Goal: Task Accomplishment & Management: Complete application form

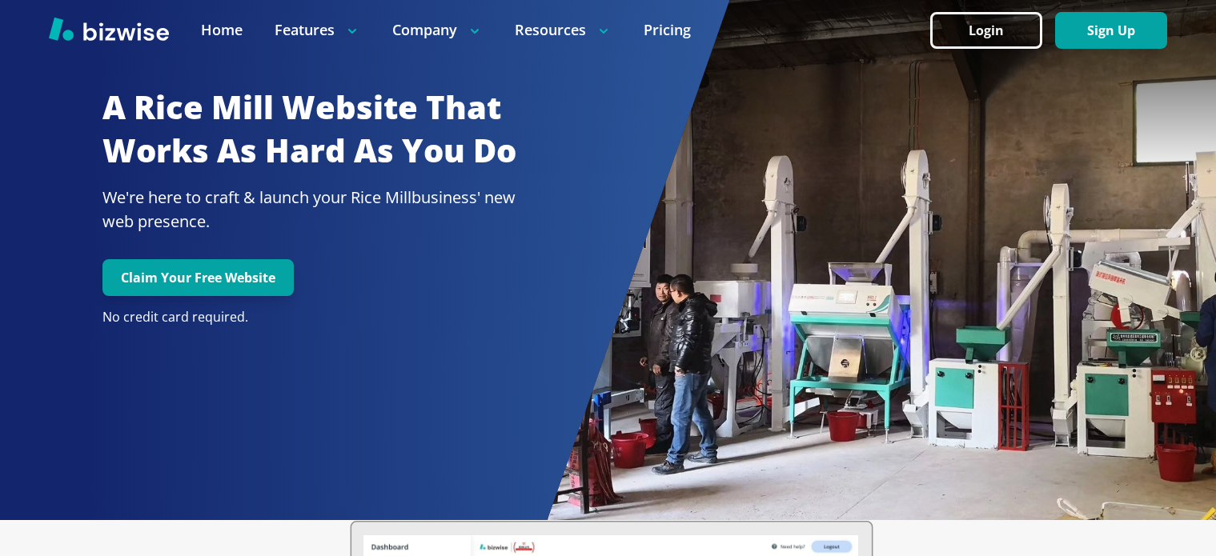
scroll to position [144, 0]
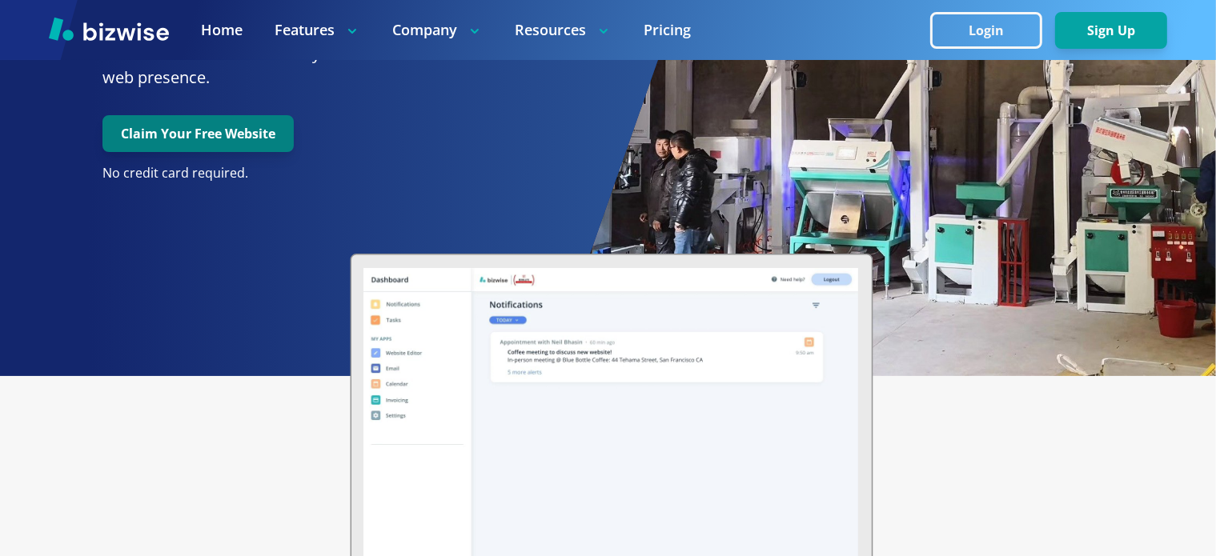
click at [202, 126] on button "Claim Your Free Website" at bounding box center [197, 133] width 191 height 37
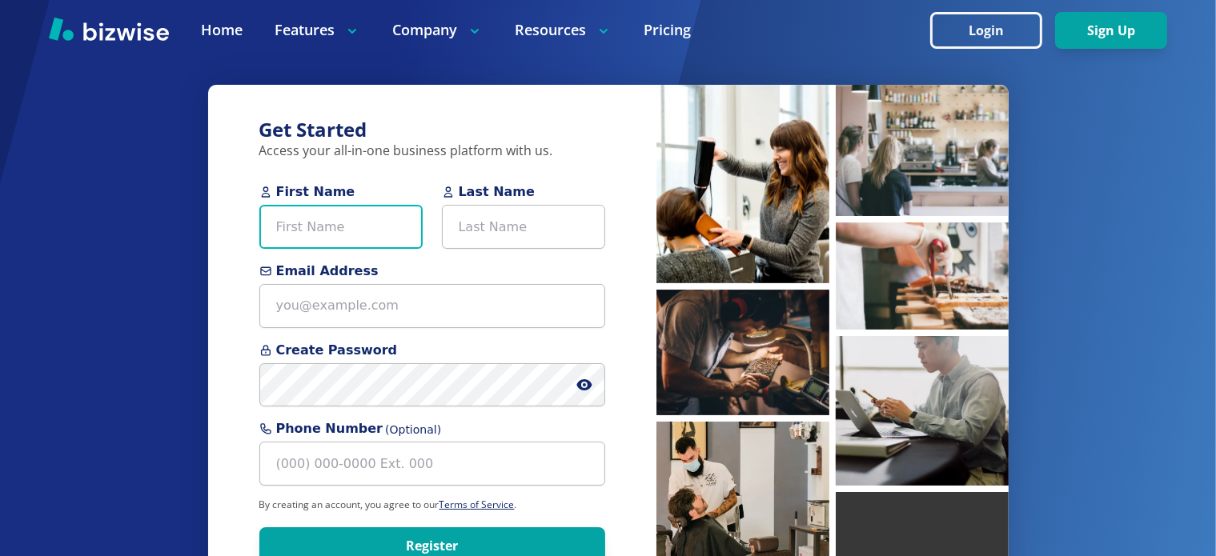
click at [355, 226] on input "First Name" at bounding box center [340, 227] width 163 height 44
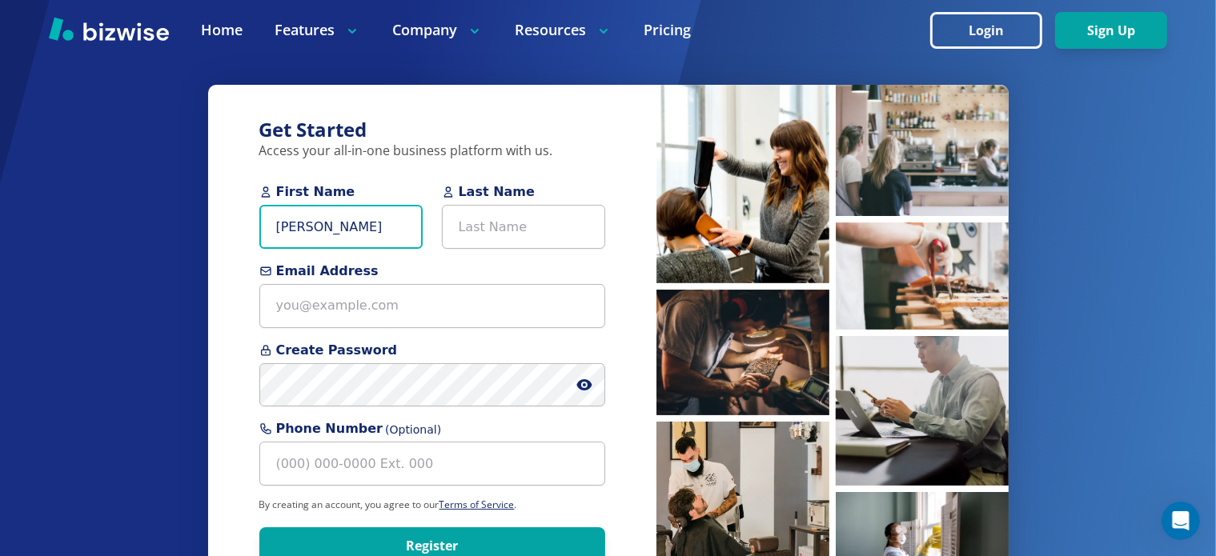
type input "[PERSON_NAME]"
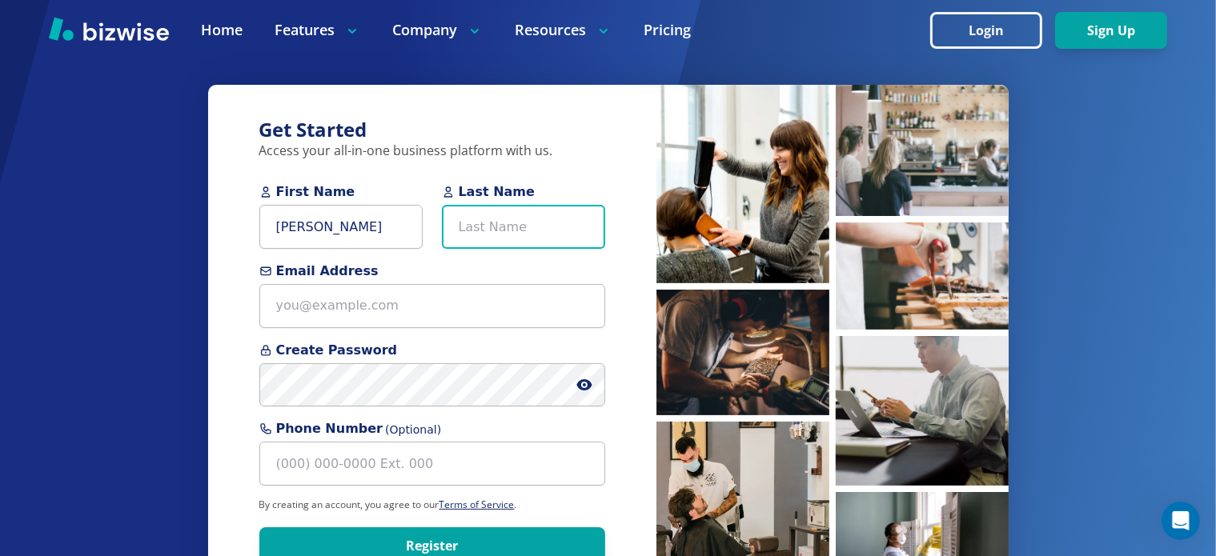
click at [479, 215] on input "Last Name" at bounding box center [523, 227] width 163 height 44
type input "RICE MILL"
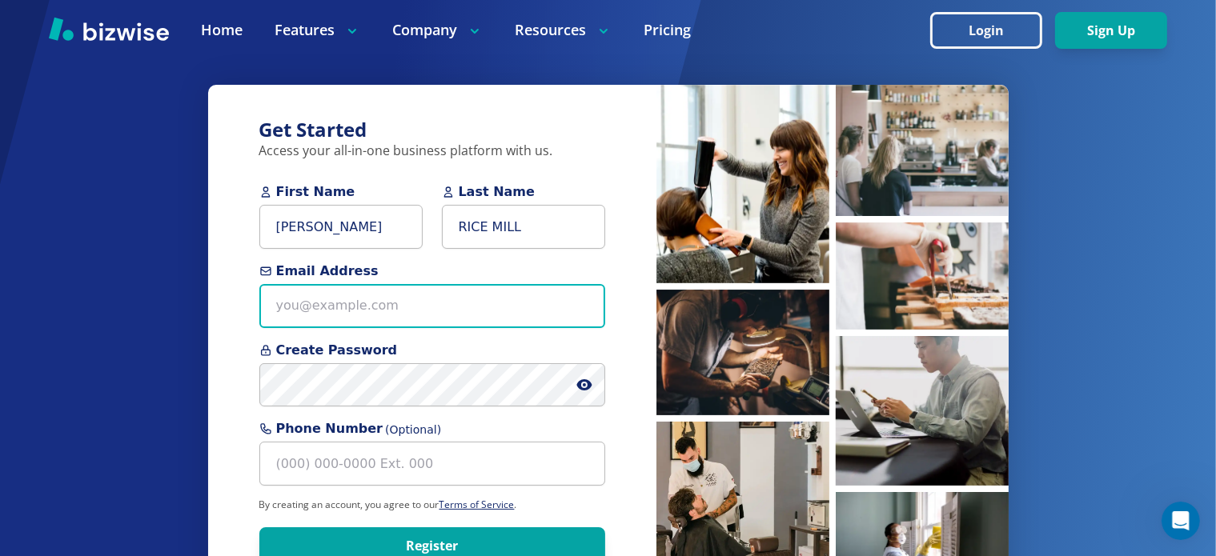
click at [400, 306] on input "Email Address" at bounding box center [432, 306] width 346 height 44
click at [353, 319] on input "dipa" at bounding box center [432, 306] width 346 height 44
type input "d"
click at [387, 304] on input "[DOMAIN_NAME] .c" at bounding box center [432, 306] width 346 height 44
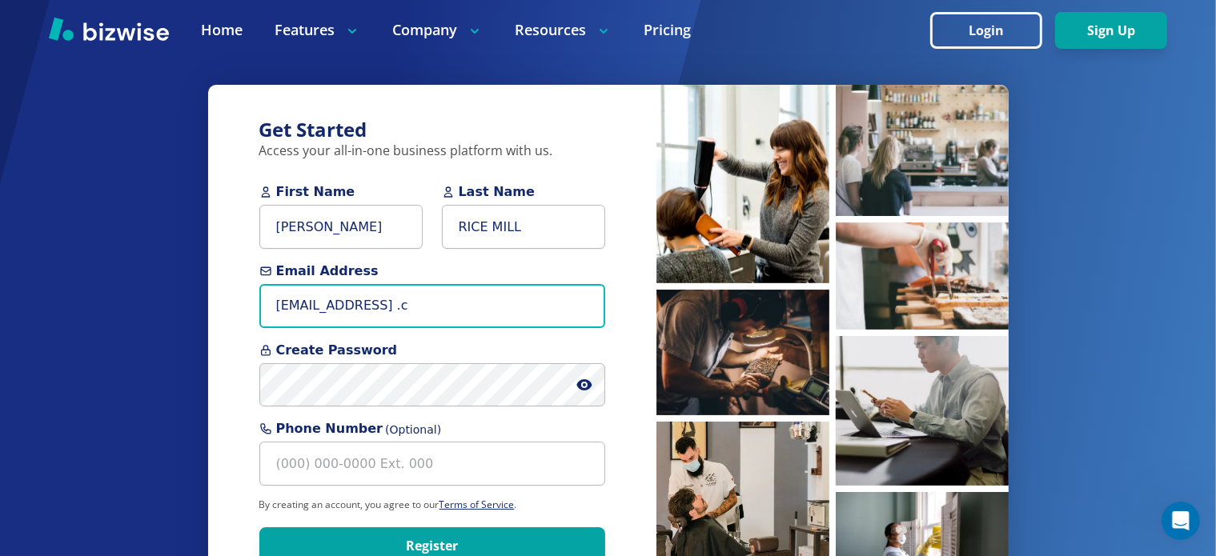
click at [451, 311] on input "[EMAIL_ADDRESS] .c" at bounding box center [432, 306] width 346 height 44
type input "[EMAIL_ADDRESS] .com"
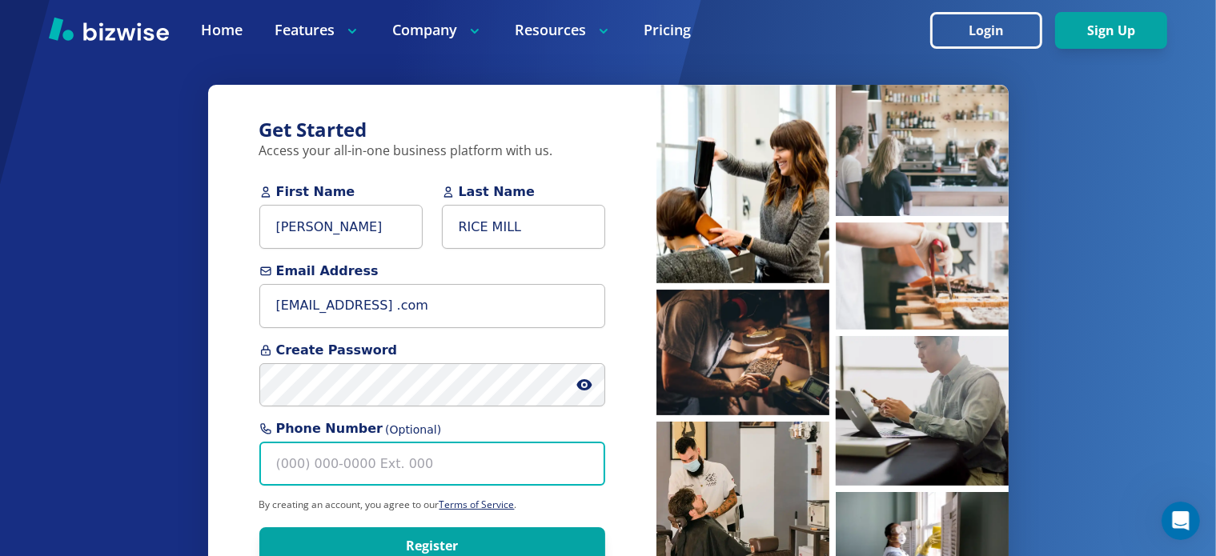
click at [361, 462] on input "Phone Number (Optional)" at bounding box center [432, 464] width 346 height 44
click at [305, 462] on input "[PHONE_NUMBER]" at bounding box center [432, 464] width 346 height 44
click at [296, 464] on input "[PHONE_NUMBER]" at bounding box center [432, 464] width 346 height 44
click at [275, 469] on input "[PHONE_NUMBER]" at bounding box center [432, 464] width 346 height 44
click at [280, 470] on input "[PHONE_NUMBER]" at bounding box center [432, 464] width 346 height 44
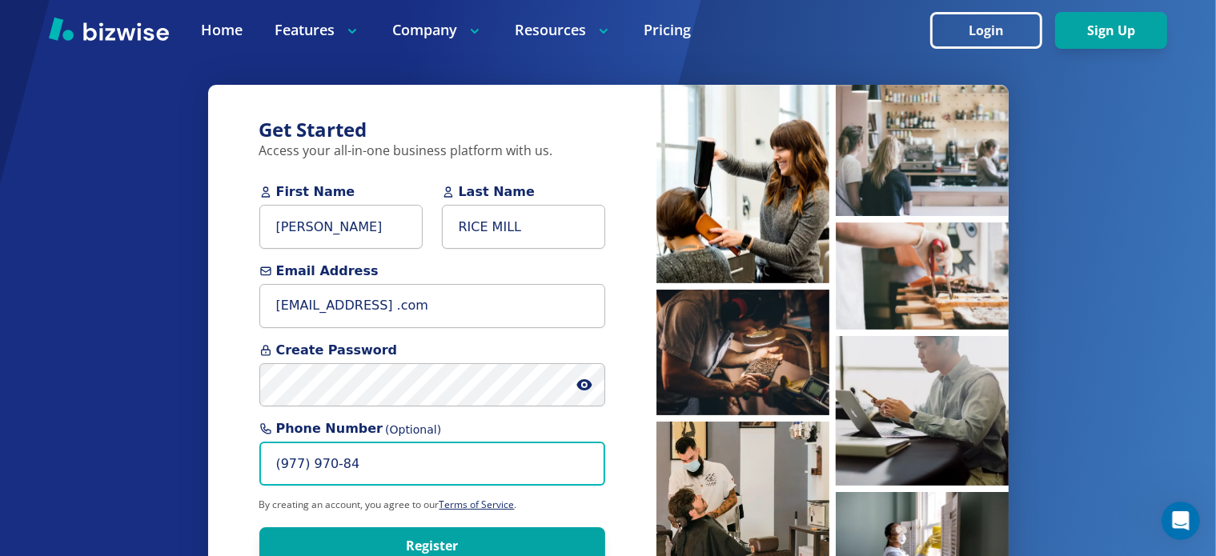
click at [355, 464] on input "(977) 970-84" at bounding box center [432, 464] width 346 height 44
type input "(9"
type input "("
type input "(0"
type input "(9"
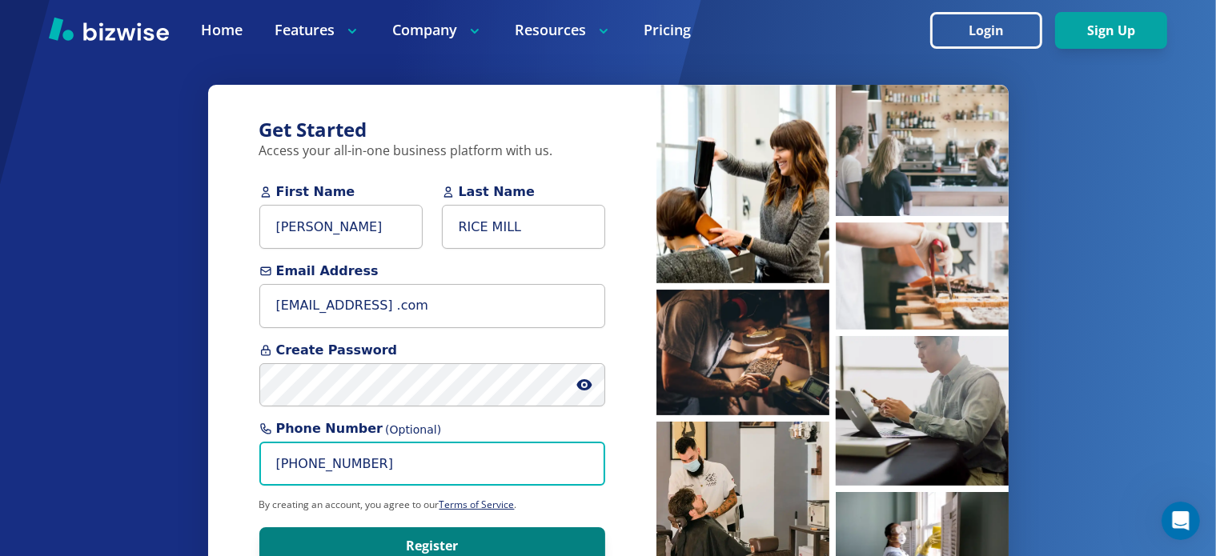
type input "[PHONE_NUMBER]"
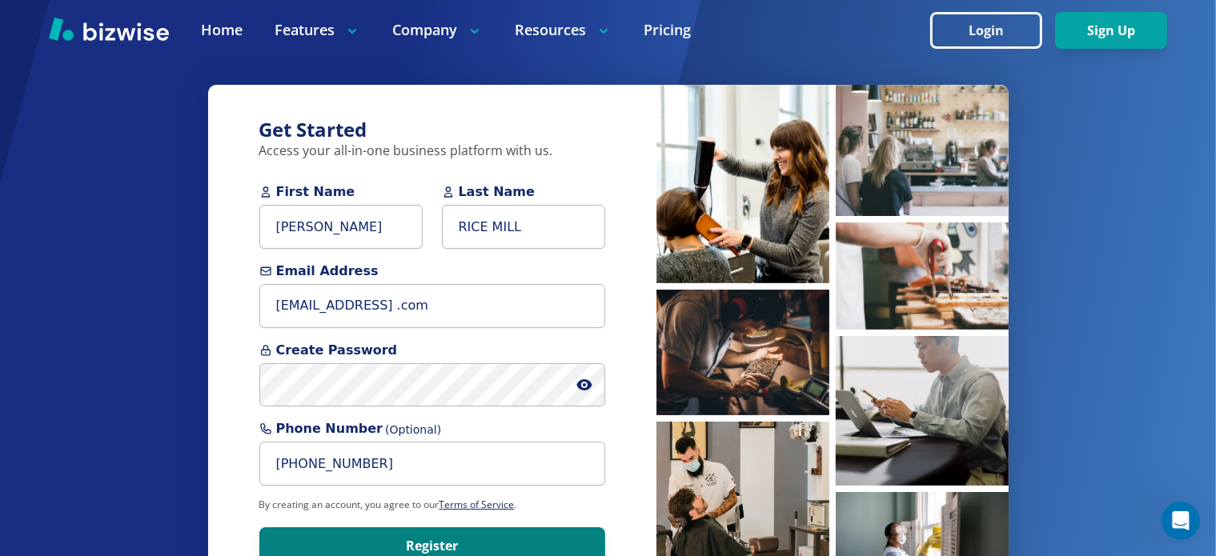
click at [451, 538] on button "Register" at bounding box center [432, 546] width 346 height 37
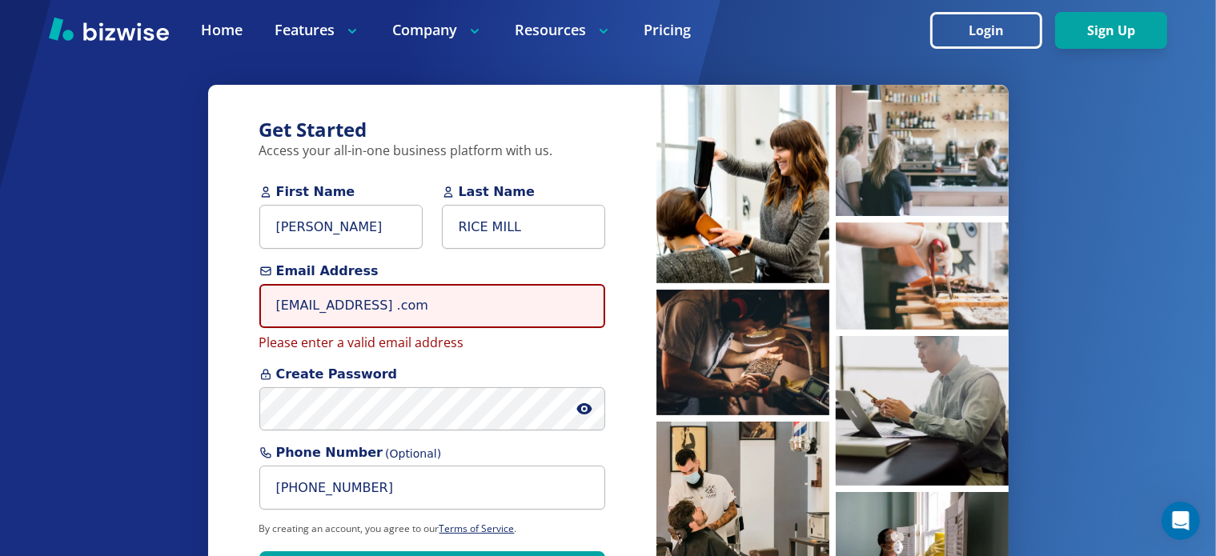
click at [513, 309] on input "[EMAIL_ADDRESS] .com" at bounding box center [432, 306] width 346 height 44
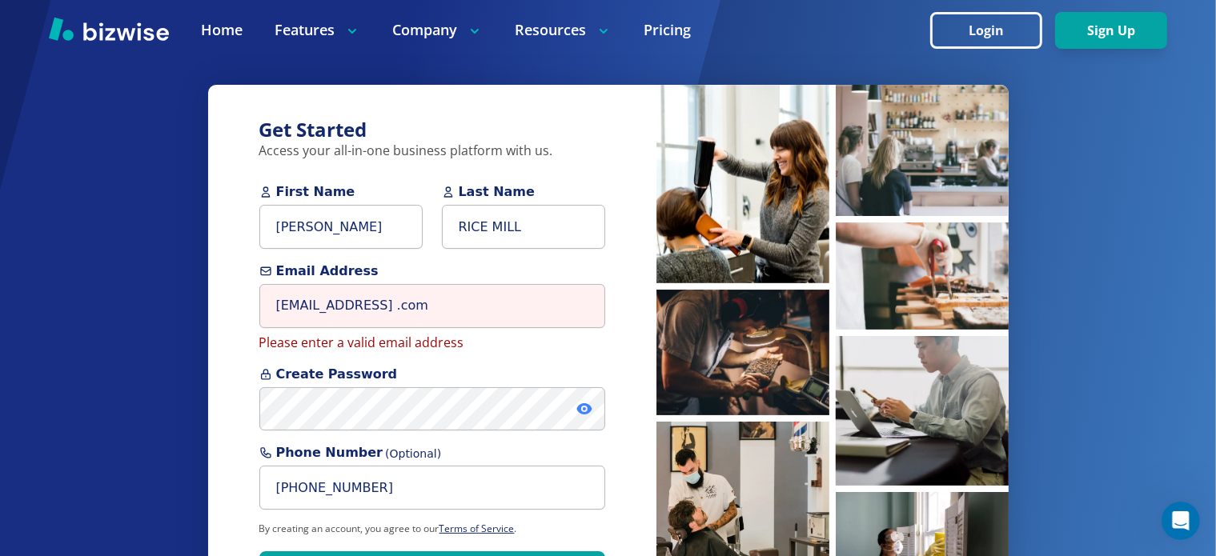
click at [587, 411] on icon at bounding box center [583, 408] width 15 height 11
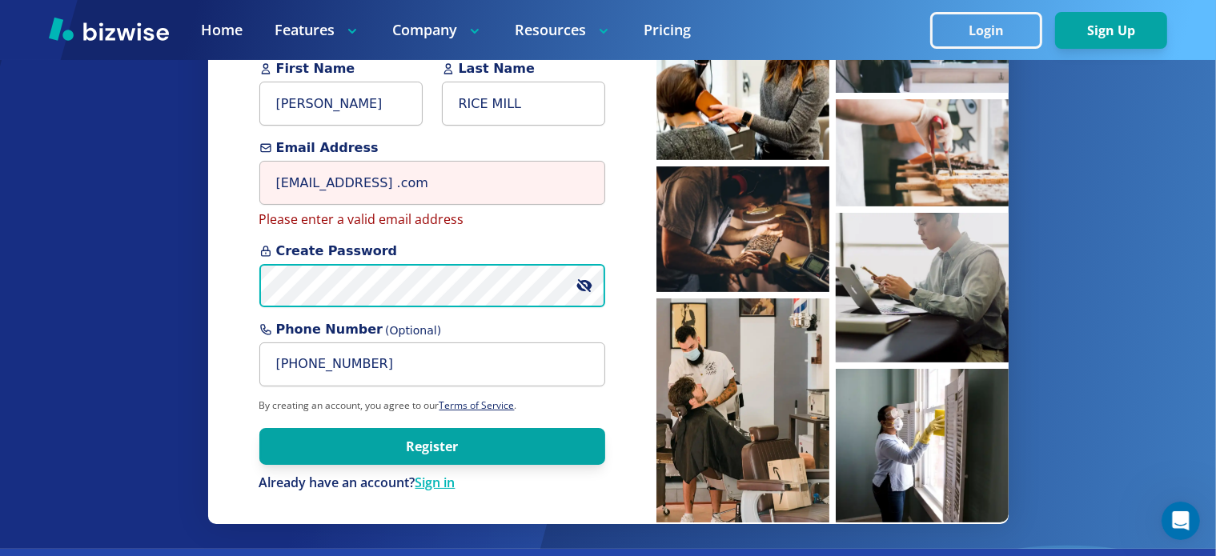
scroll to position [125, 0]
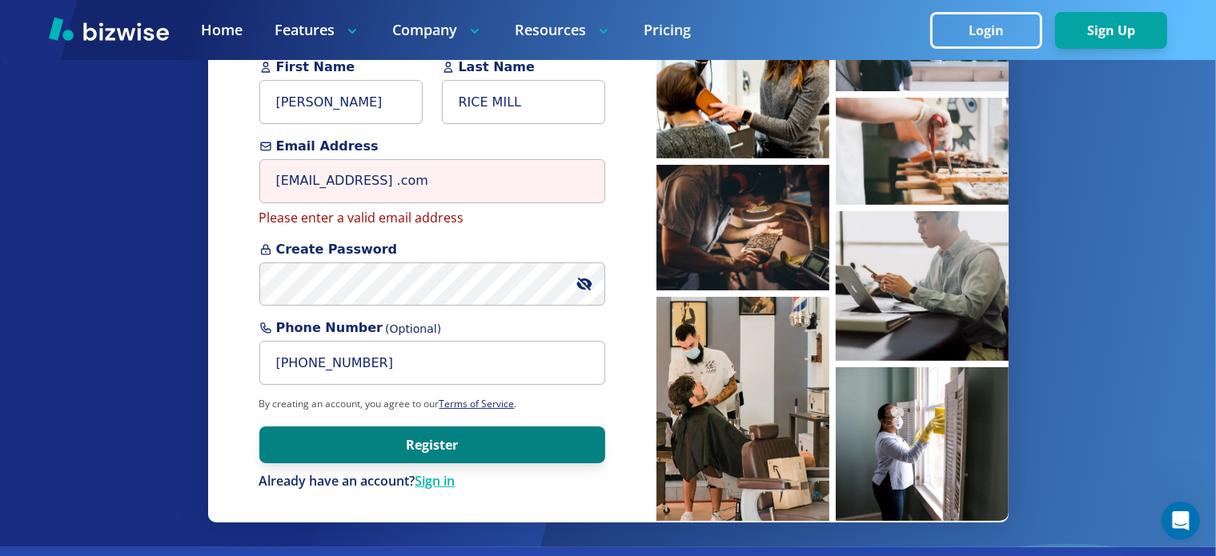
click at [412, 445] on button "Register" at bounding box center [432, 445] width 346 height 37
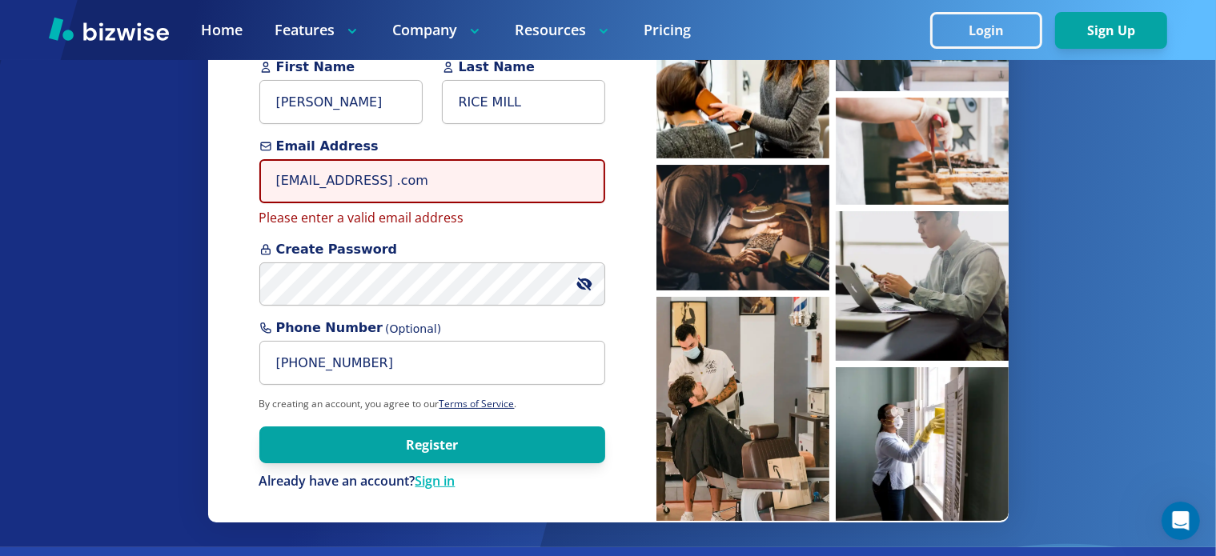
click at [483, 187] on input "[EMAIL_ADDRESS] .com" at bounding box center [432, 181] width 346 height 44
click at [472, 185] on input "[EMAIL_ADDRESS] .com" at bounding box center [432, 181] width 346 height 44
type input "r"
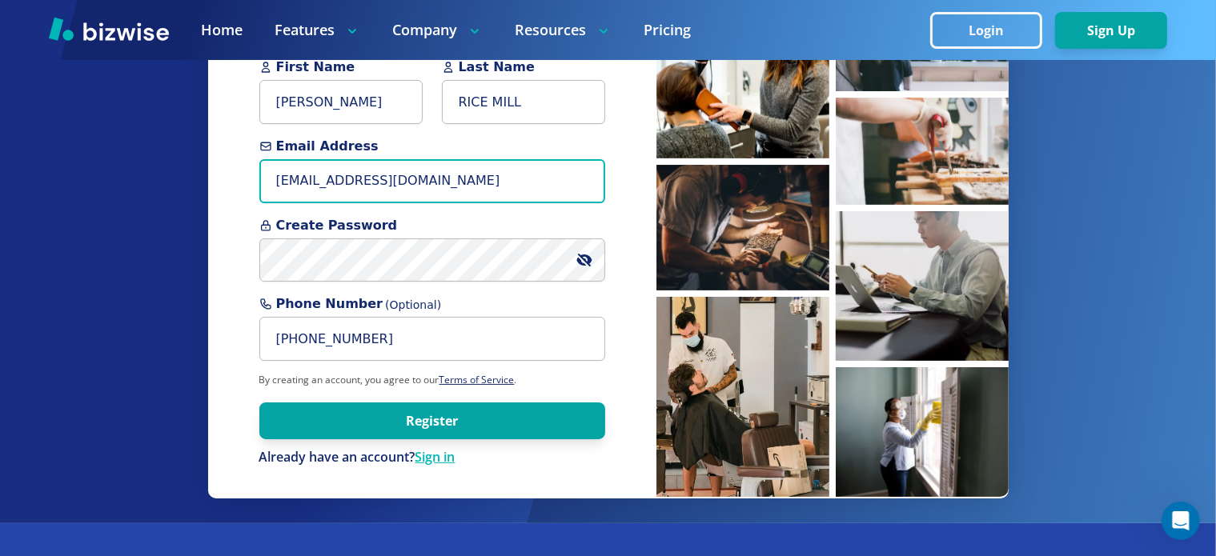
scroll to position [137, 0]
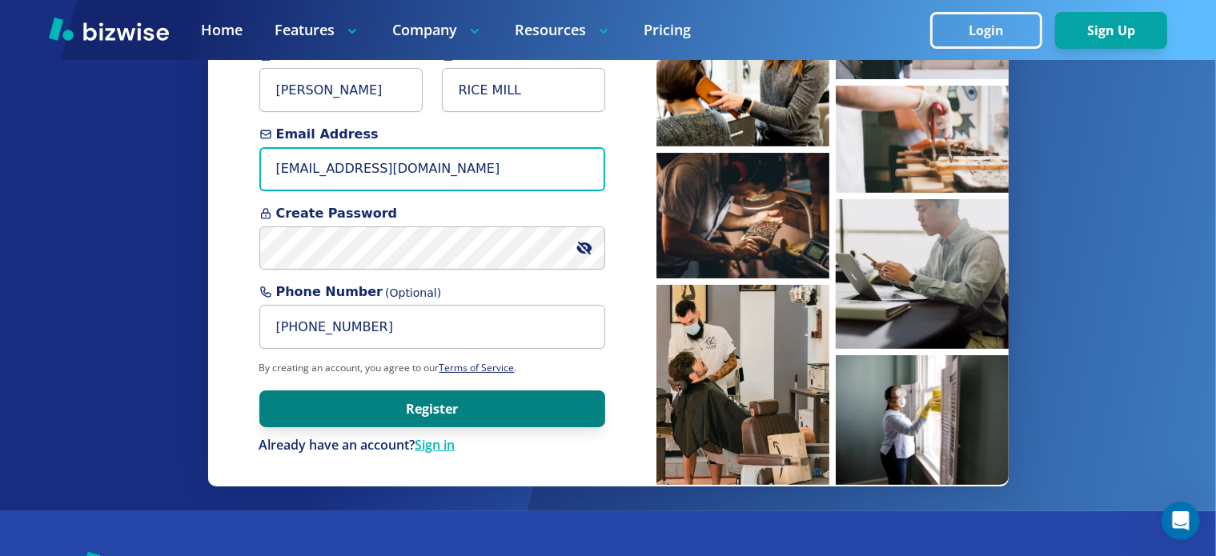
type input "[EMAIL_ADDRESS][DOMAIN_NAME]"
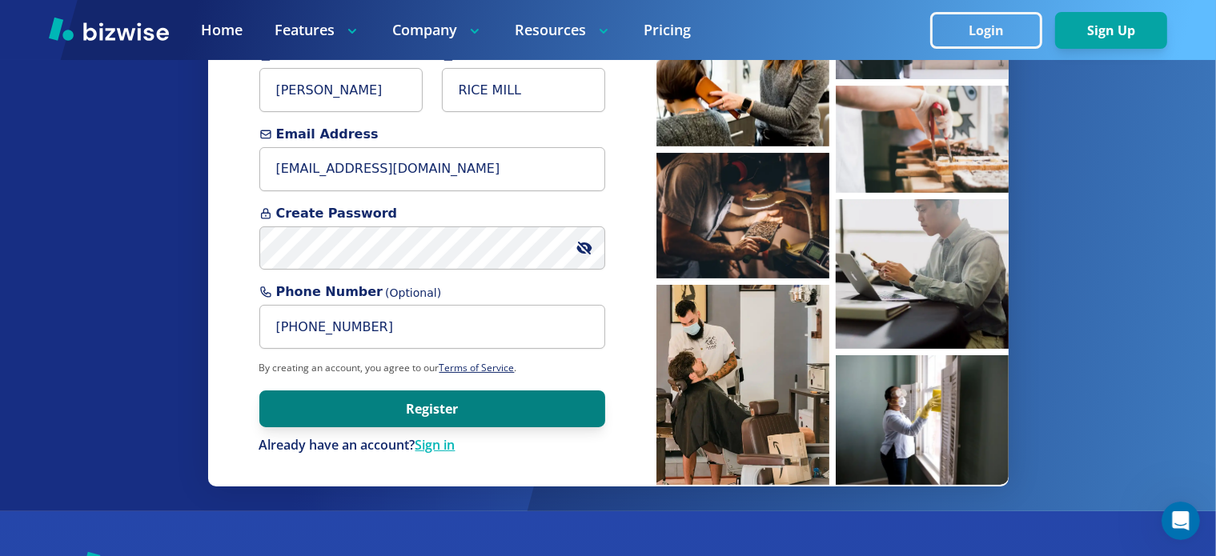
click at [463, 408] on button "Register" at bounding box center [432, 409] width 346 height 37
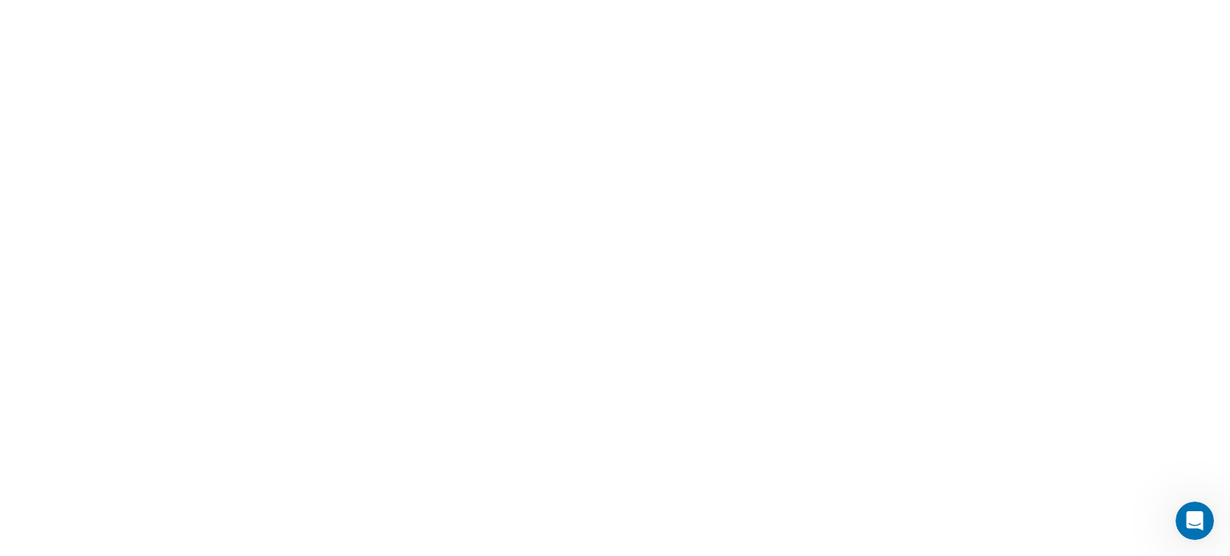
click at [1190, 514] on icon "Open Intercom Messenger" at bounding box center [1195, 521] width 26 height 26
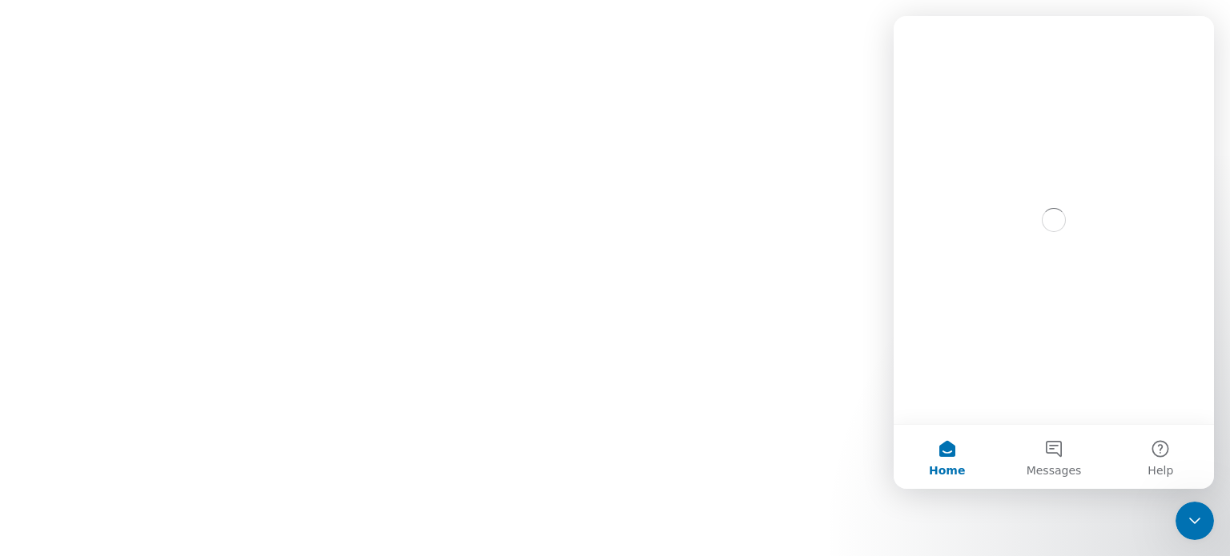
click at [705, 0] on html at bounding box center [615, 0] width 1230 height 0
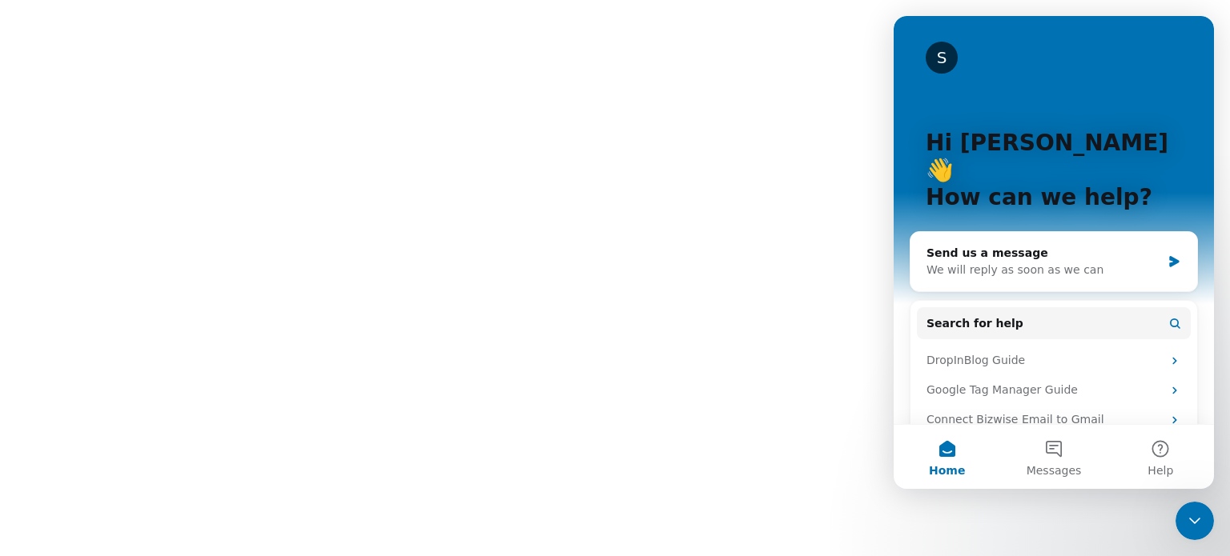
click at [375, 0] on html at bounding box center [615, 0] width 1230 height 0
click at [711, 0] on html at bounding box center [615, 0] width 1230 height 0
click at [418, 0] on html at bounding box center [615, 0] width 1230 height 0
click at [1017, 352] on div "DropInBlog Guide" at bounding box center [1043, 360] width 235 height 17
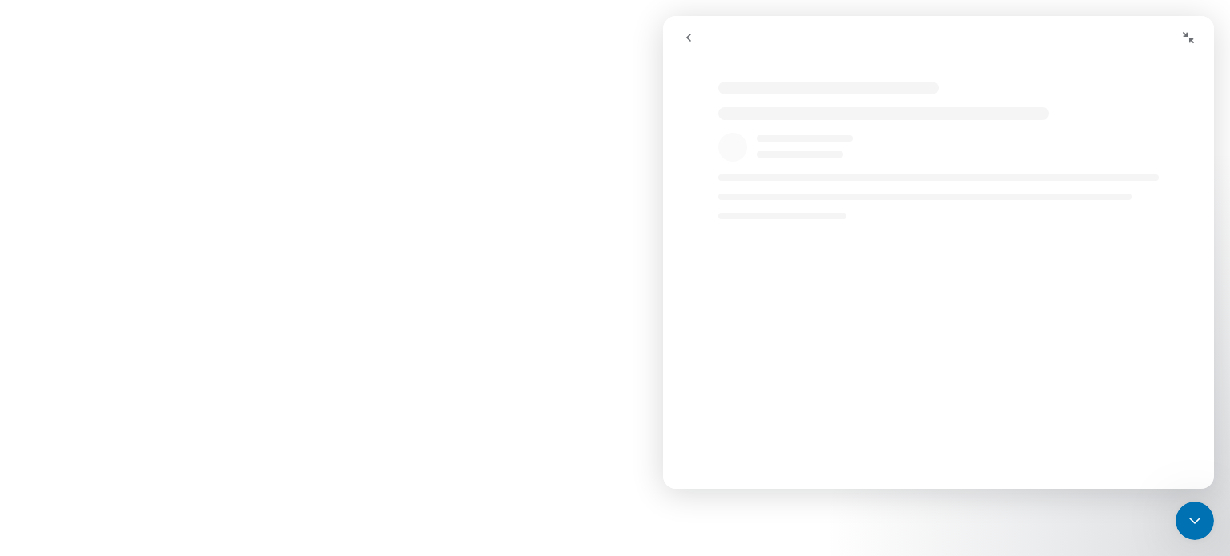
click at [1192, 44] on button "Collapse window" at bounding box center [1188, 37] width 30 height 30
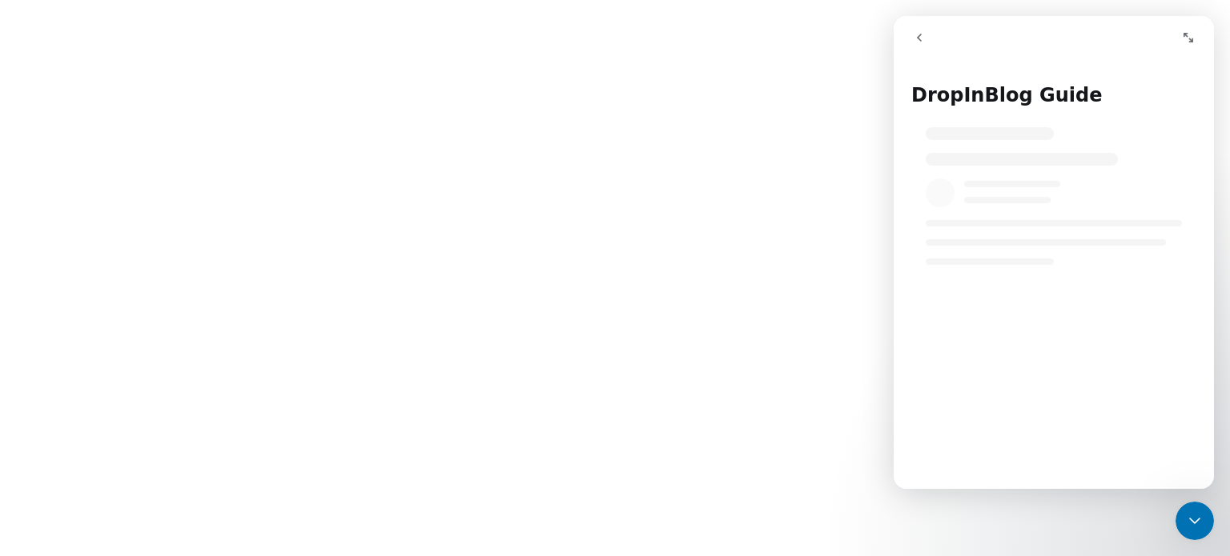
click at [1192, 44] on button "Expand window" at bounding box center [1188, 37] width 30 height 30
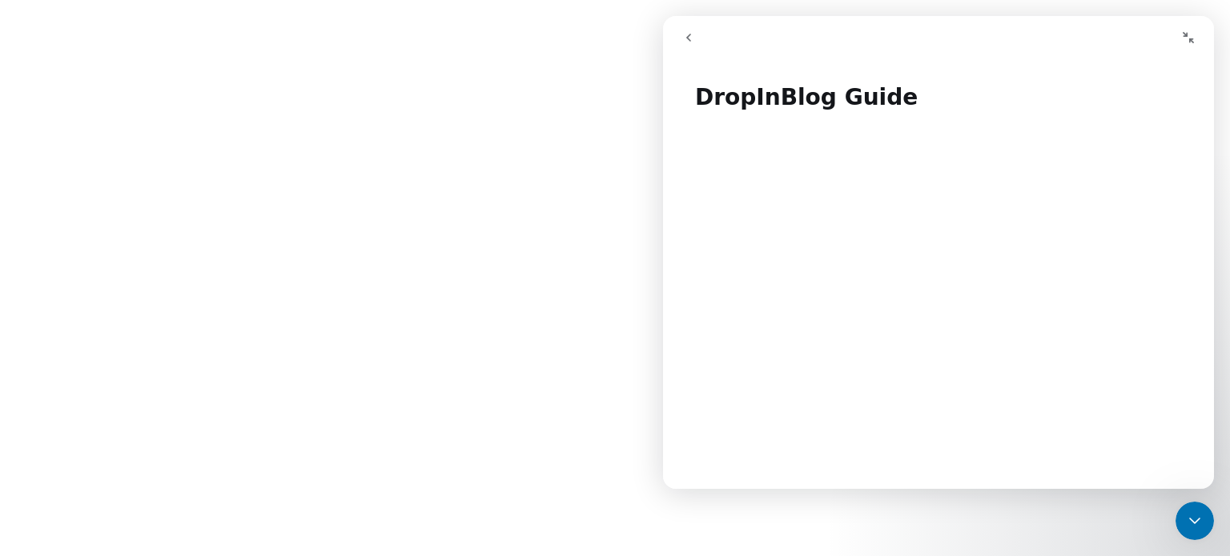
click at [1182, 34] on icon "Collapse window" at bounding box center [1188, 37] width 13 height 13
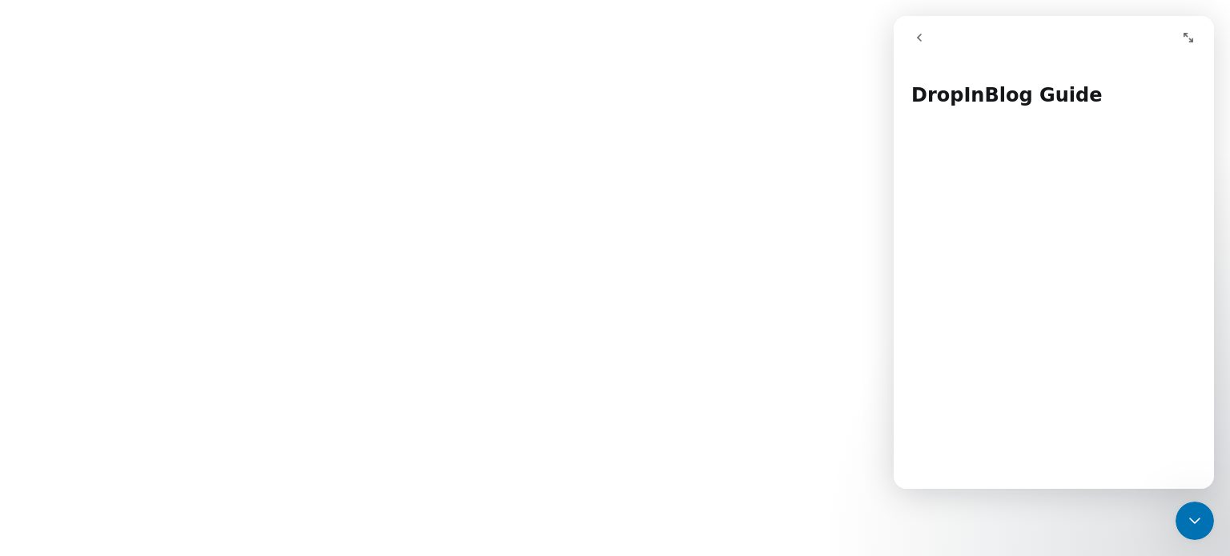
click at [564, 0] on html at bounding box center [615, 0] width 1230 height 0
click at [1190, 514] on icon "Close Intercom Messenger" at bounding box center [1194, 521] width 19 height 19
